Goal: Task Accomplishment & Management: Manage account settings

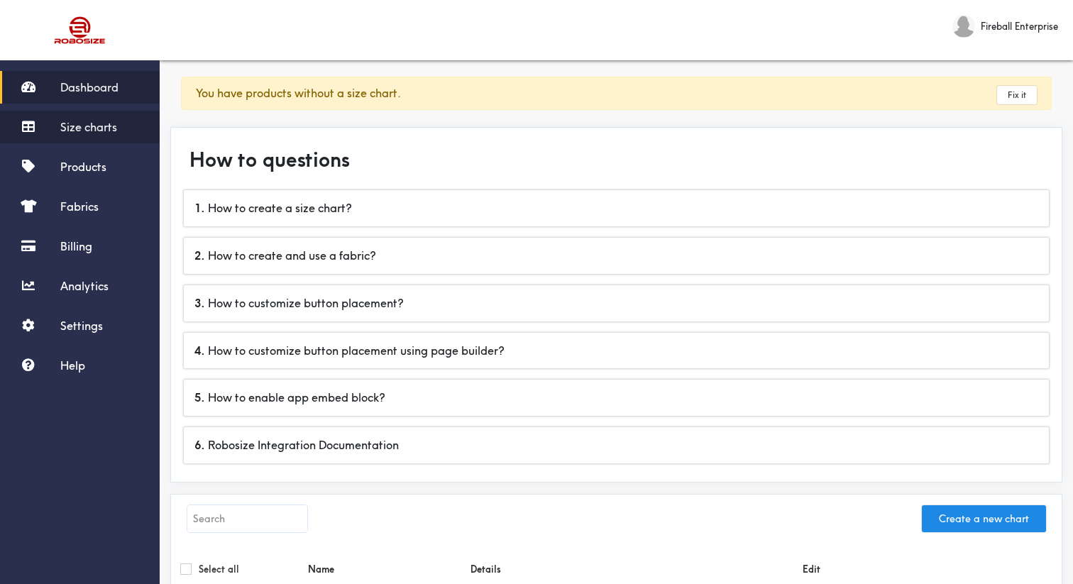
click at [106, 118] on link "Size charts" at bounding box center [80, 127] width 160 height 33
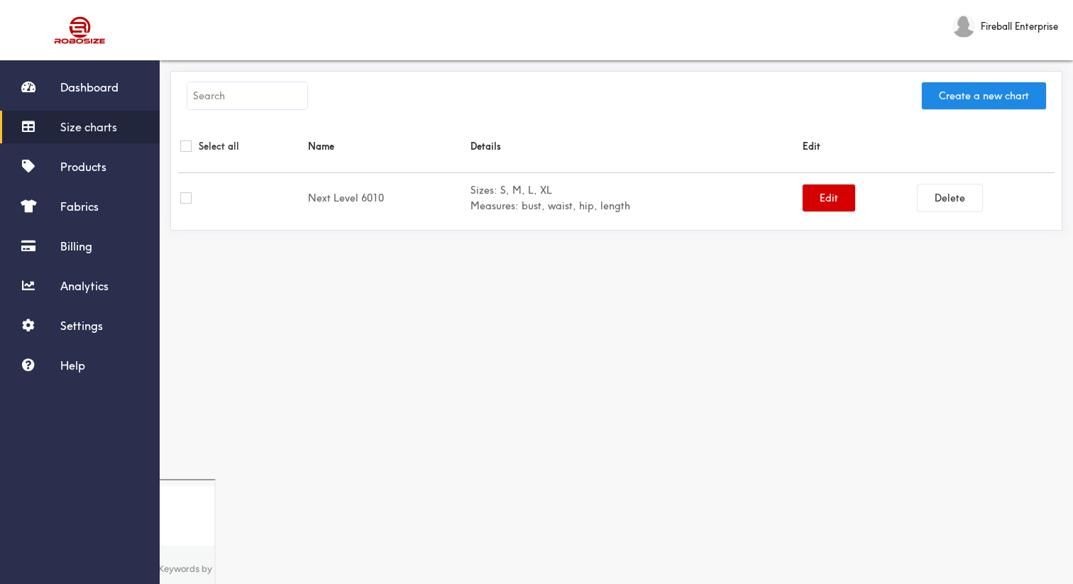
click at [841, 206] on button "Edit" at bounding box center [829, 198] width 53 height 27
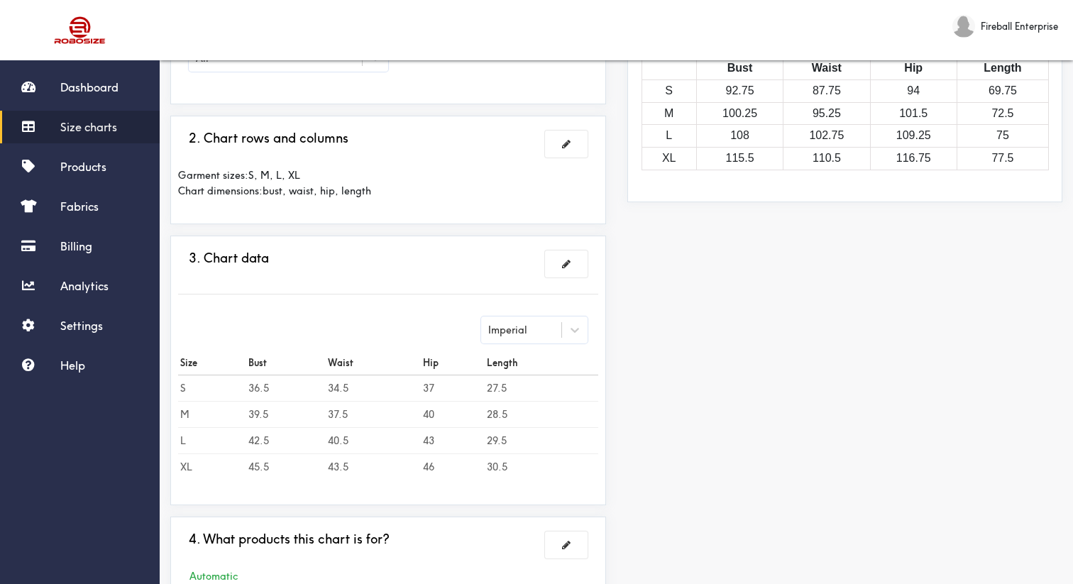
scroll to position [318, 0]
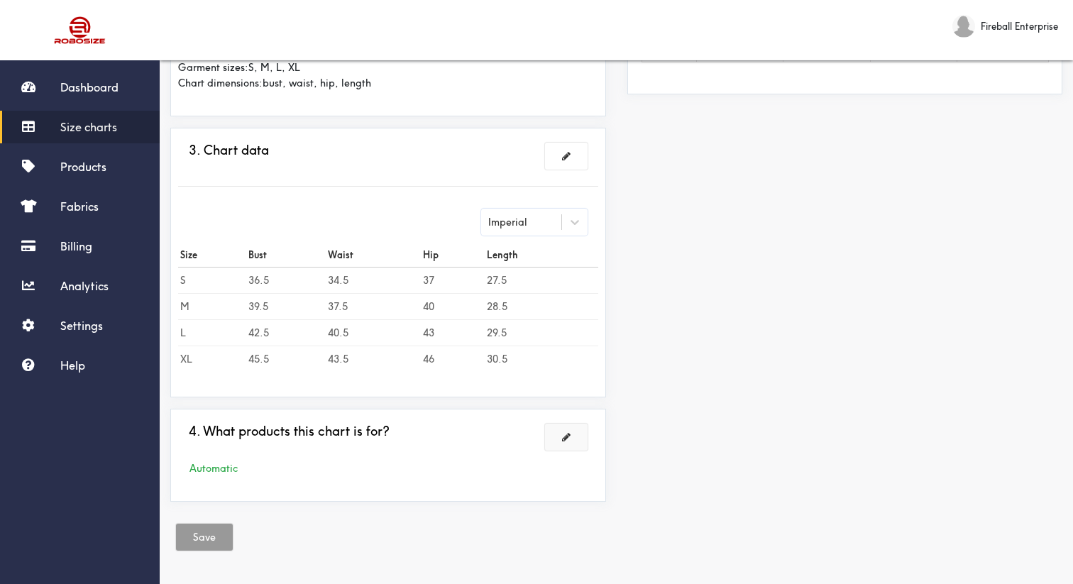
click at [579, 431] on button at bounding box center [566, 437] width 43 height 27
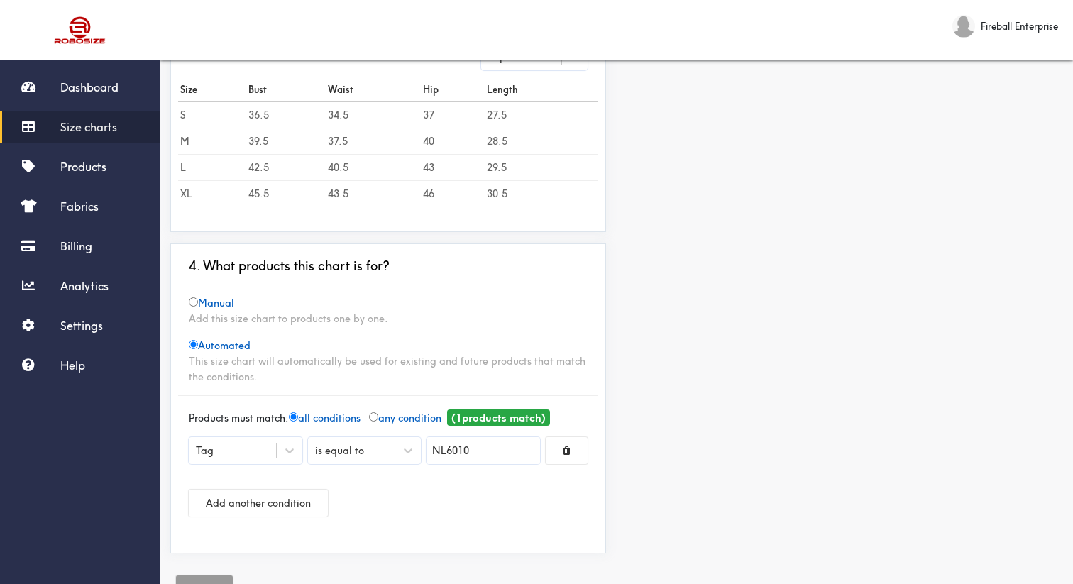
scroll to position [409, 0]
click at [498, 451] on input "NL6010" at bounding box center [484, 450] width 114 height 27
type input "NL6010"
click at [728, 349] on div at bounding box center [536, 292] width 1073 height 584
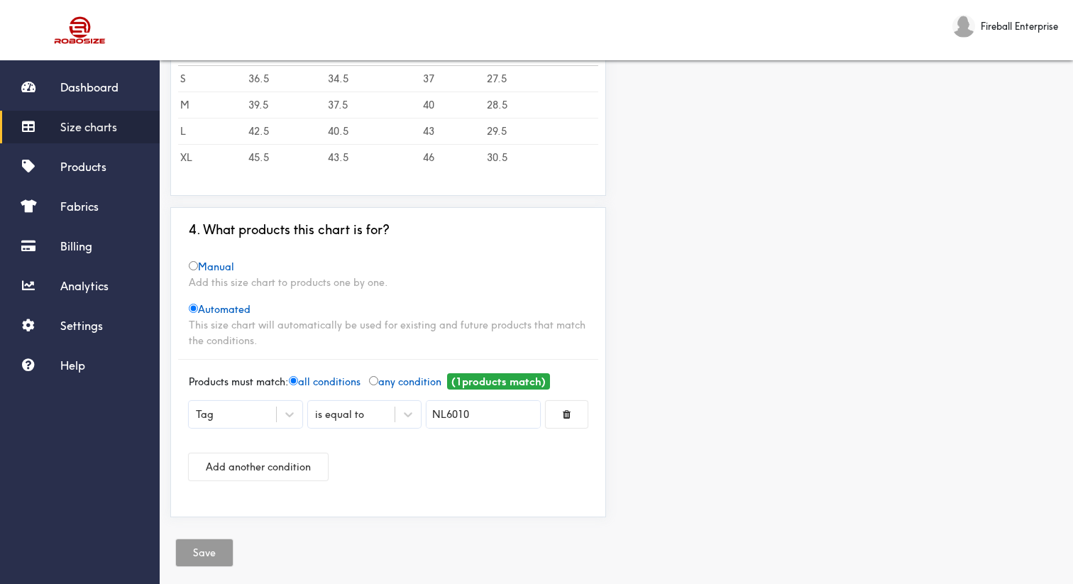
scroll to position [446, 0]
click at [97, 158] on link "Products" at bounding box center [80, 166] width 160 height 33
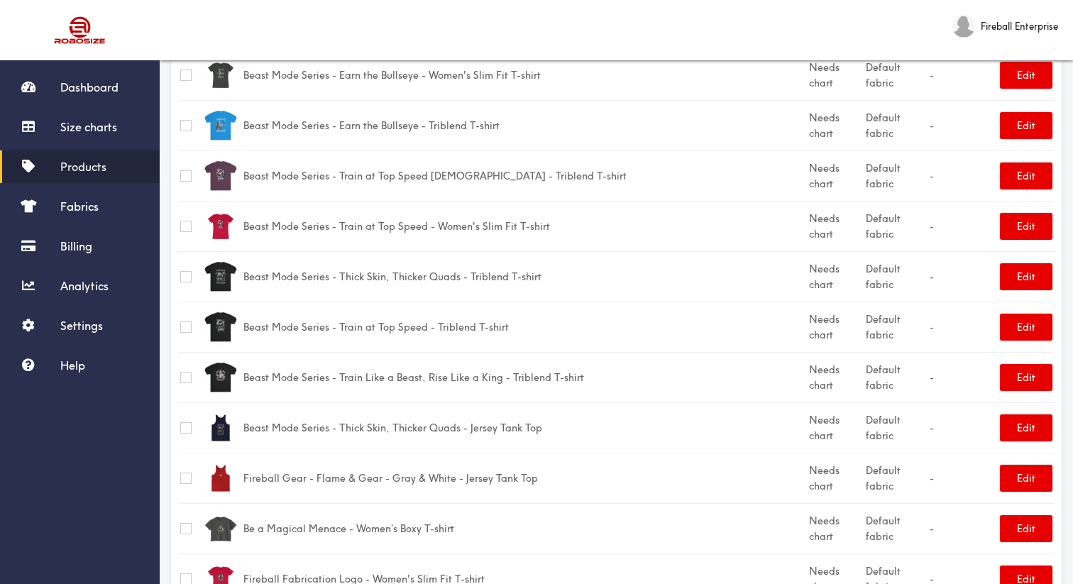
scroll to position [2204, 0]
